Goal: Task Accomplishment & Management: Use online tool/utility

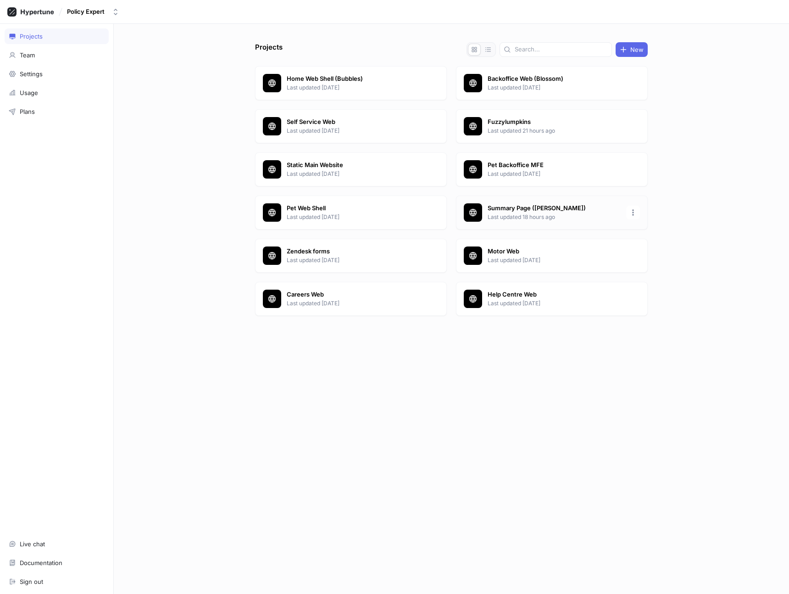
click at [508, 215] on p "Last updated 18 hours ago" at bounding box center [554, 217] width 133 height 8
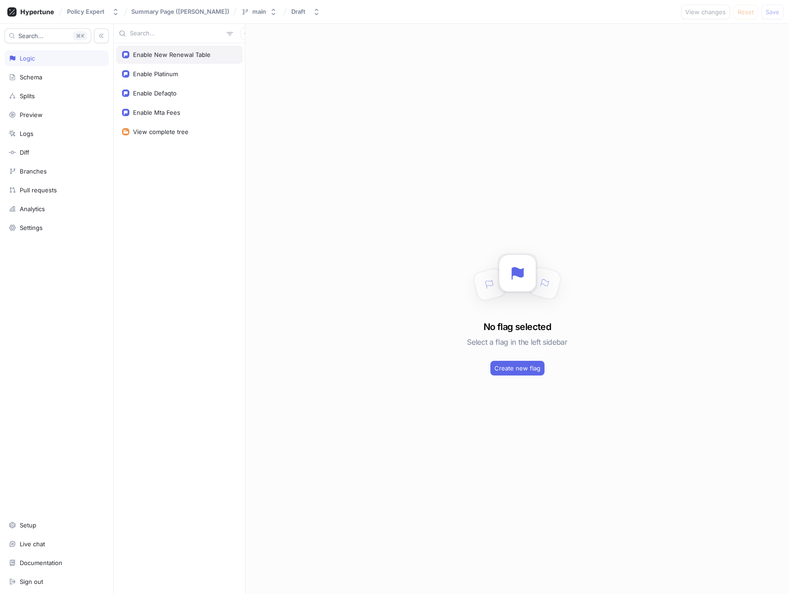
click at [175, 55] on div "Enable New Renewal Table" at bounding box center [172, 54] width 78 height 7
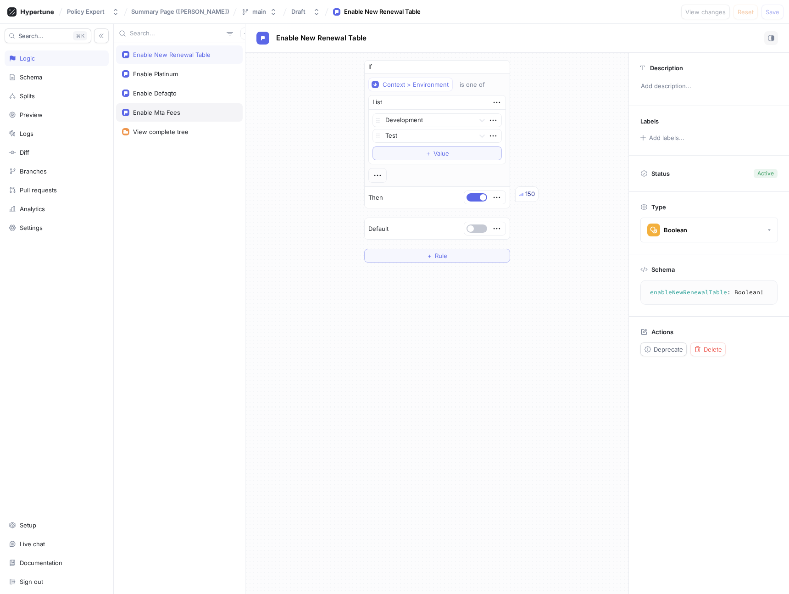
click at [161, 115] on div "Enable Mta Fees" at bounding box center [156, 112] width 47 height 7
click at [154, 95] on div "Enable Defaqto" at bounding box center [155, 92] width 44 height 7
click at [153, 71] on div "Enable Platinum" at bounding box center [155, 73] width 45 height 7
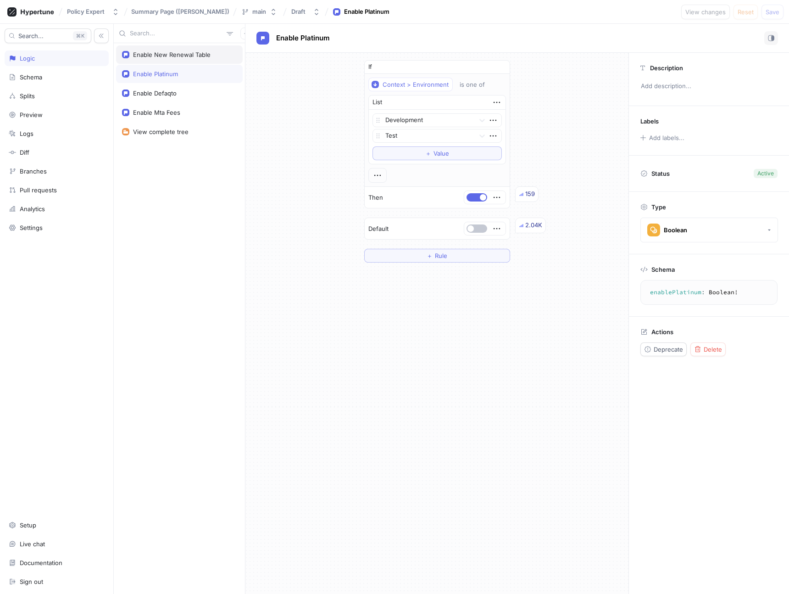
click at [153, 56] on div "Enable New Renewal Table" at bounding box center [172, 54] width 78 height 7
click at [150, 75] on div "Enable Platinum" at bounding box center [155, 73] width 45 height 7
click at [149, 116] on div "Enable Mta Fees" at bounding box center [156, 112] width 47 height 7
type textarea "enableMtaFees: Boolean!"
